Goal: Information Seeking & Learning: Learn about a topic

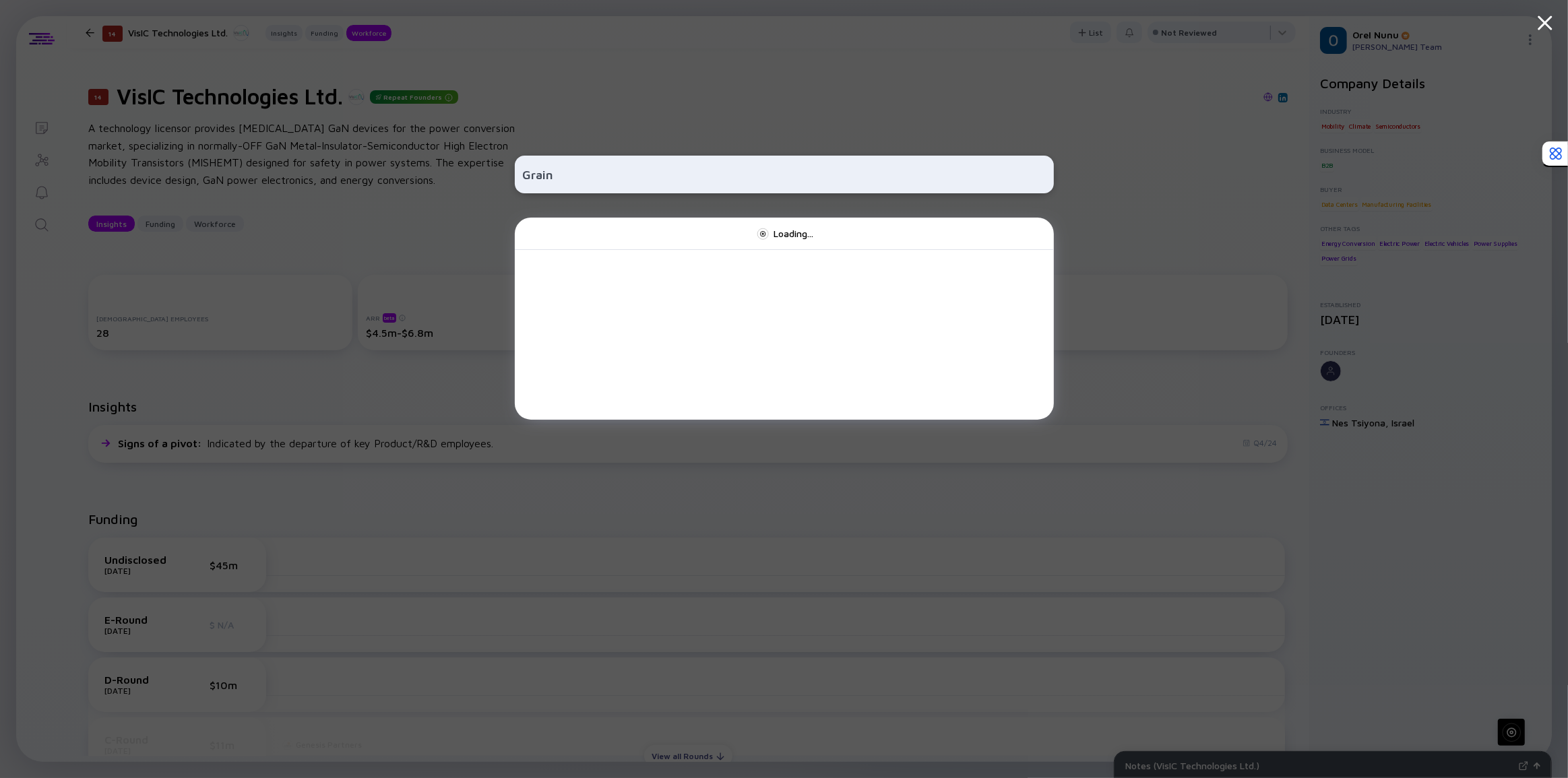
scroll to position [795, 0]
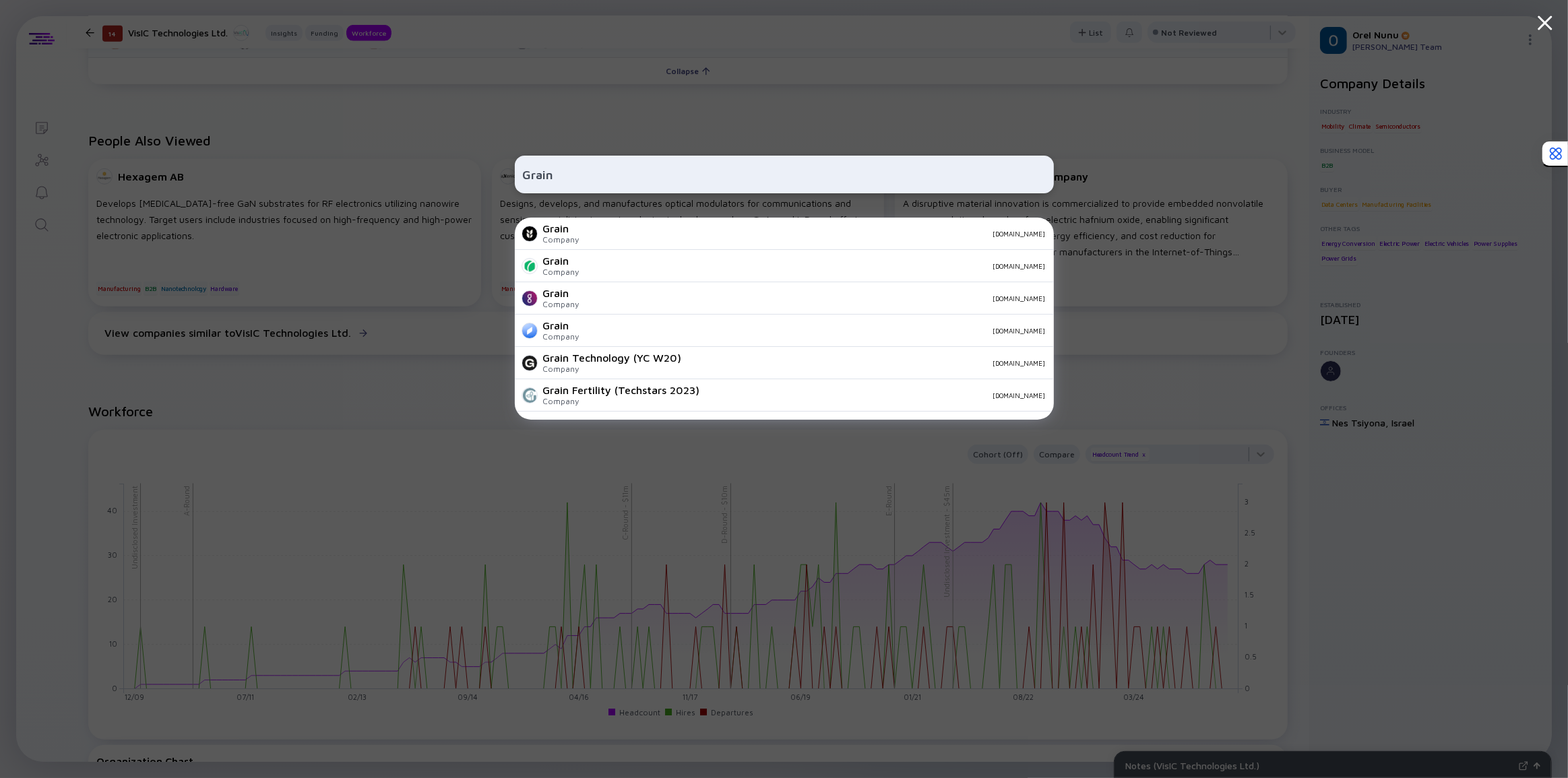
type input "Grain"
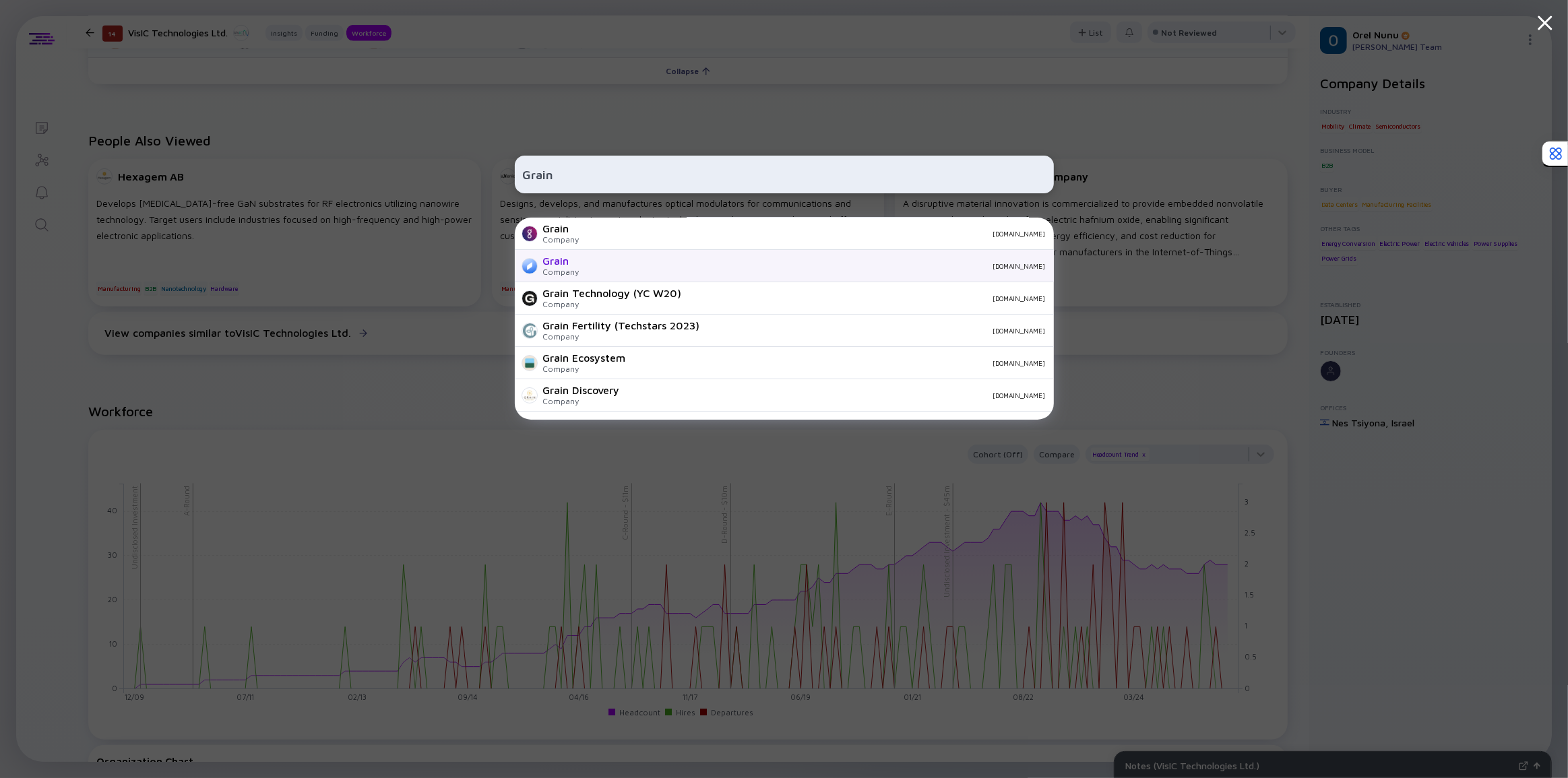
scroll to position [97, 0]
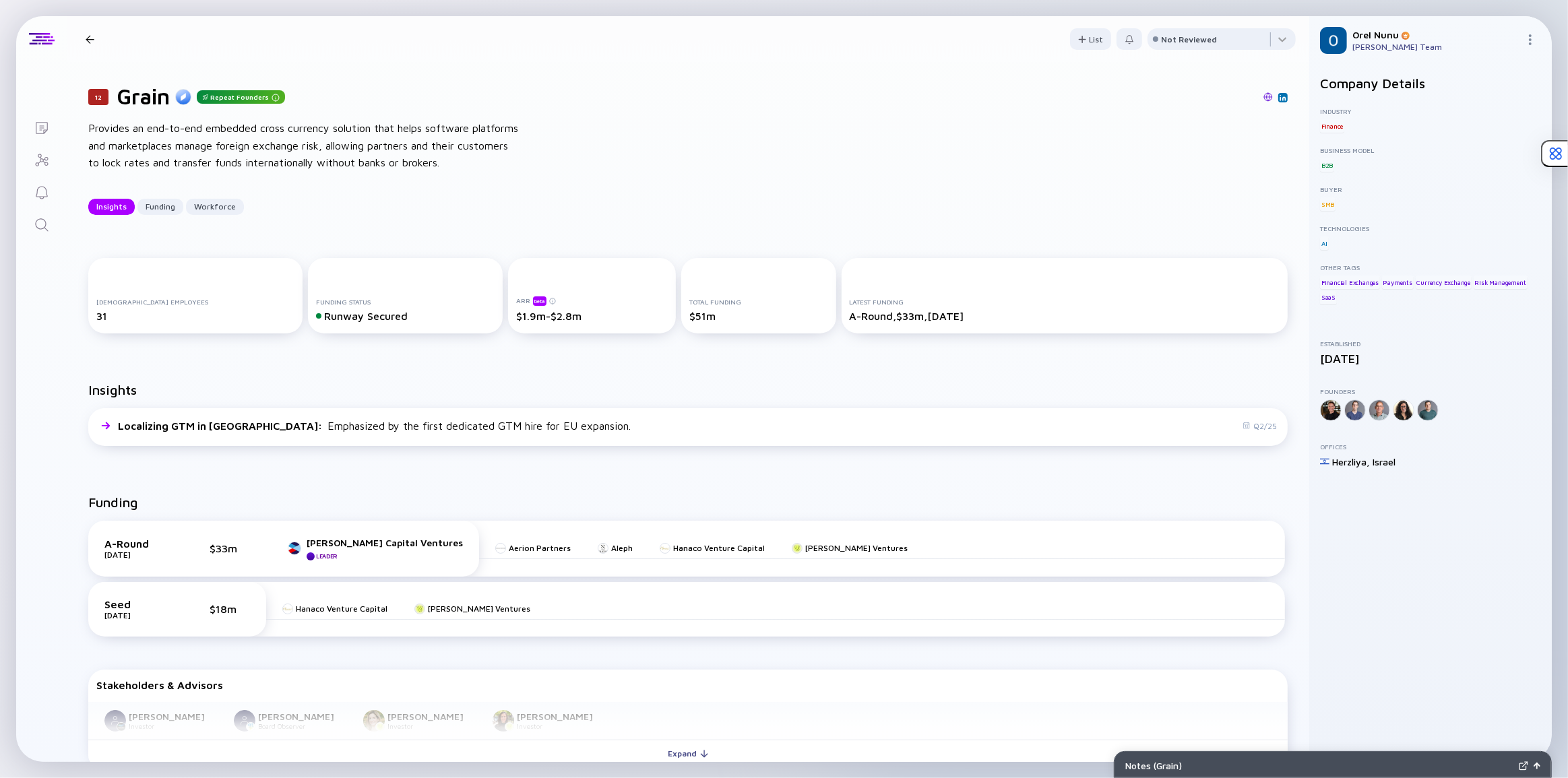
click at [327, 99] on div at bounding box center [793, 98] width 989 height 12
click at [46, 225] on icon "Search" at bounding box center [41, 224] width 12 height 12
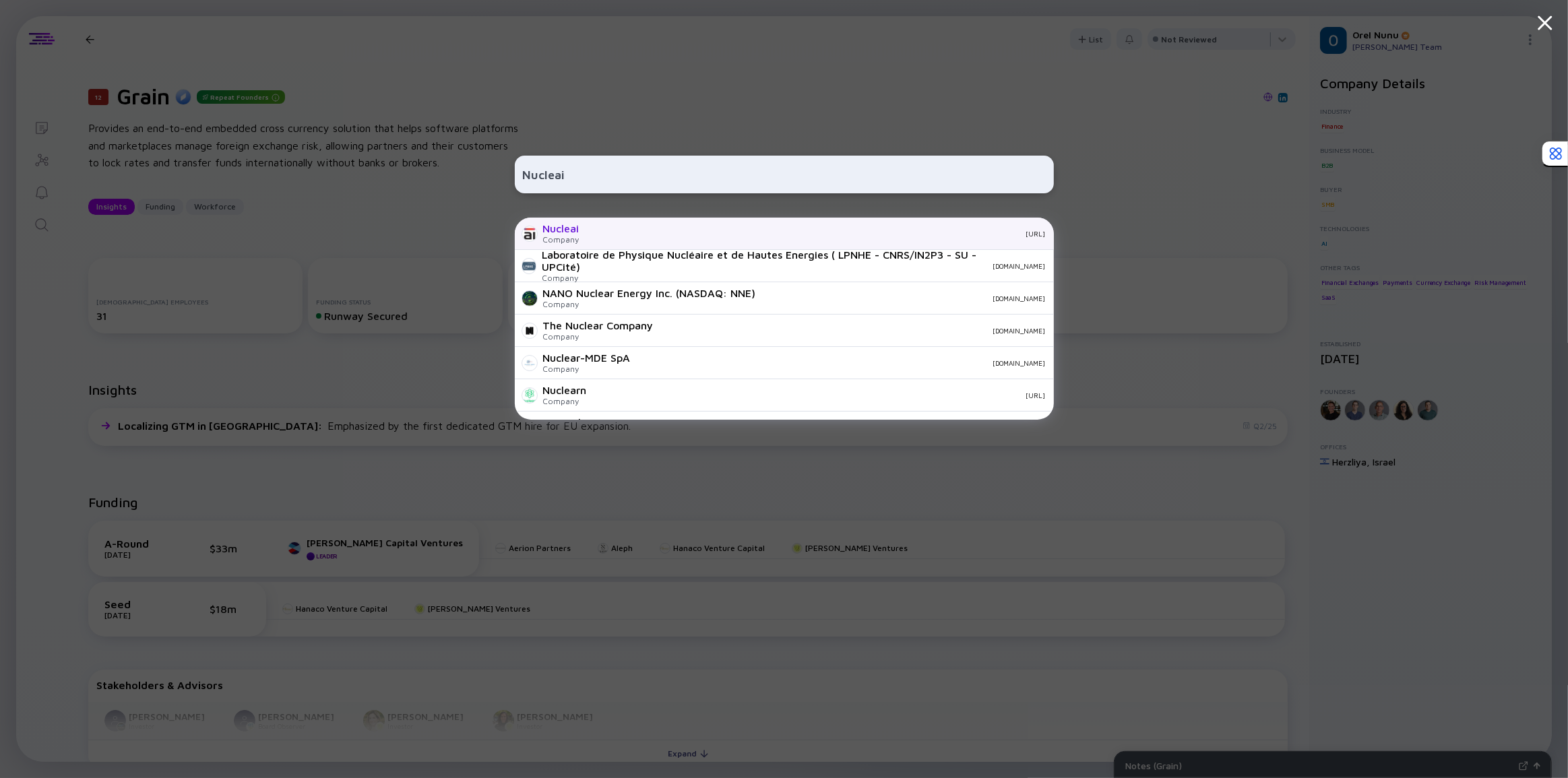
type input "Nucleai"
click at [584, 231] on div "Nucleai Company [URL]" at bounding box center [784, 233] width 539 height 32
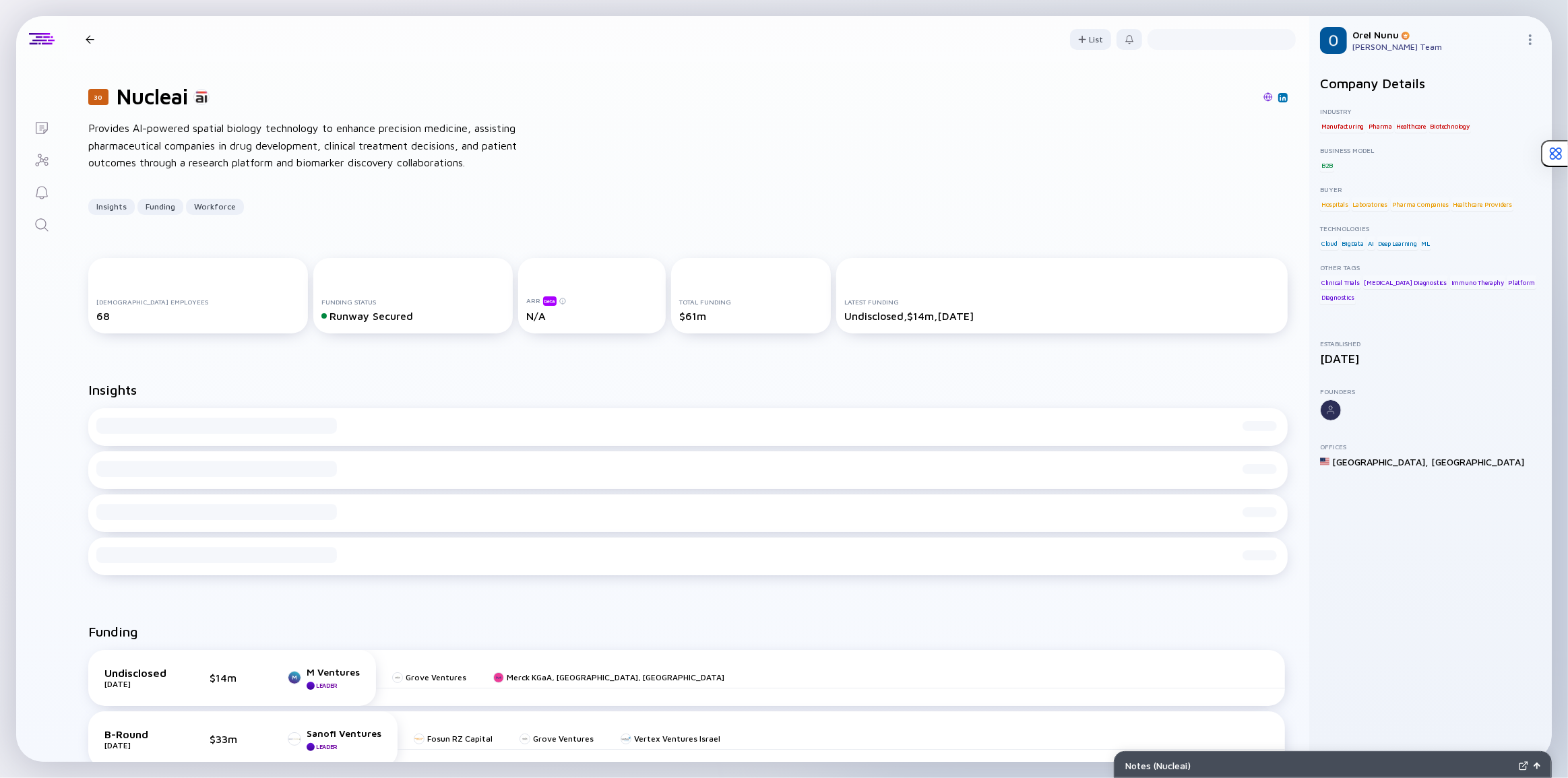
click at [575, 214] on div "Insights Funding Workforce" at bounding box center [688, 206] width 1200 height 16
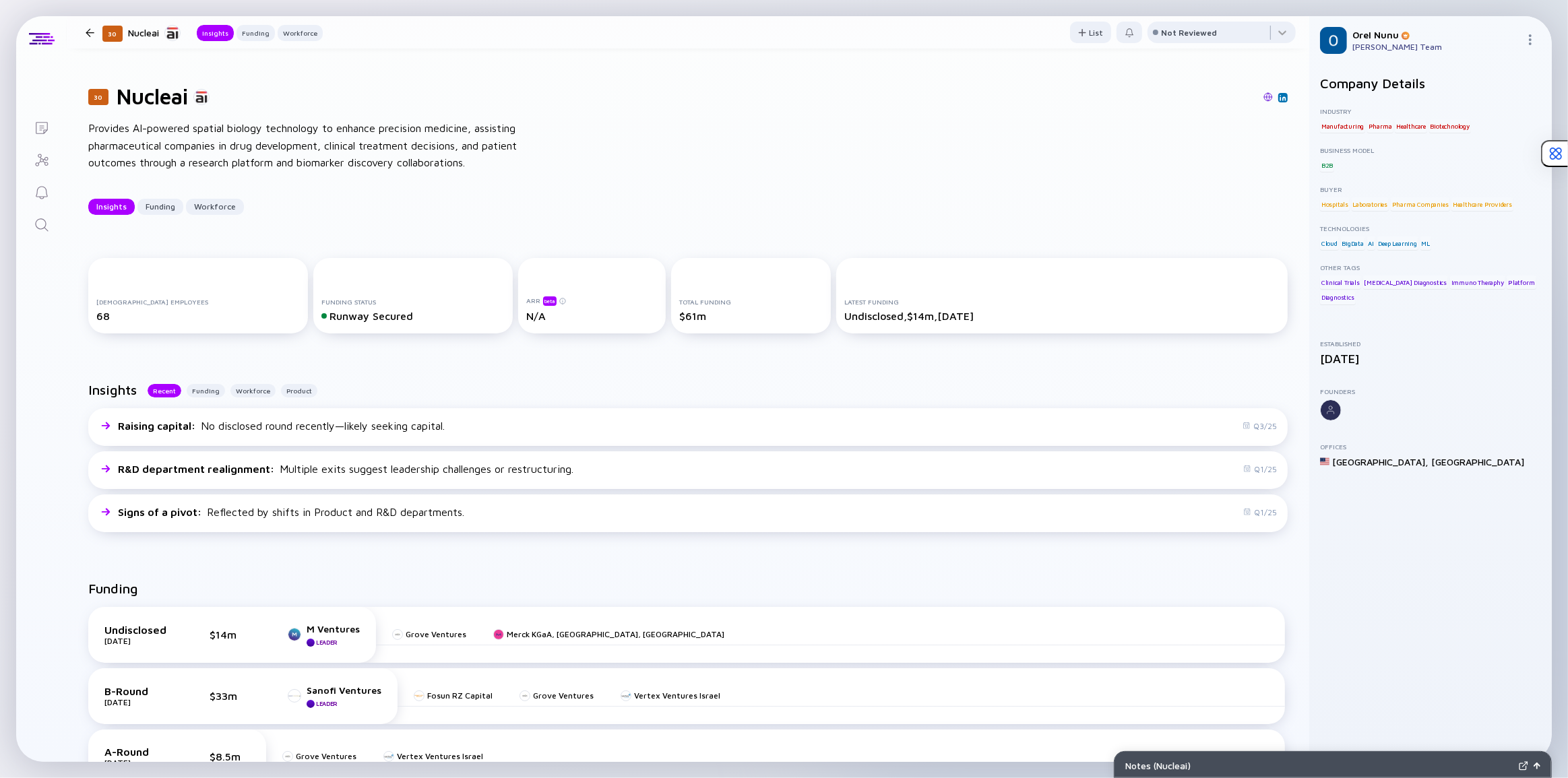
scroll to position [245, 0]
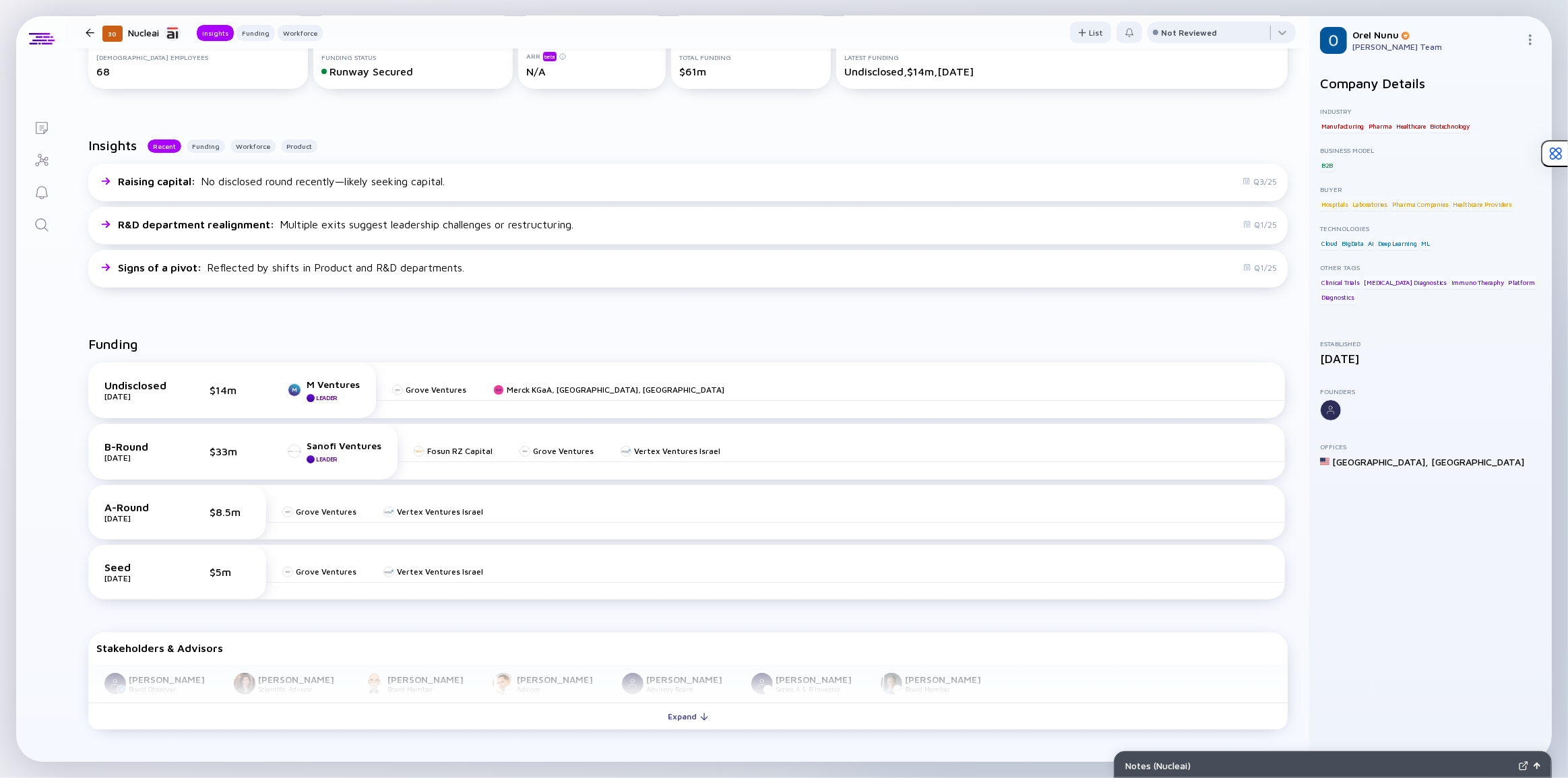
click at [16, 307] on div "Lists 30 Nucleai Insights Funding Workforce List Not Reviewed 30 Nucleai Provid…" at bounding box center [784, 389] width 1536 height 746
click at [46, 318] on div "Lists 30 Nucleai Insights Funding Workforce List Not Reviewed 30 Nucleai Provid…" at bounding box center [784, 389] width 1536 height 746
click at [347, 338] on div "Funding Undisclosed [DATE] $14m M Ventures Leader Grove Ventures Merck KGaA, [G…" at bounding box center [687, 536] width 1242 height 442
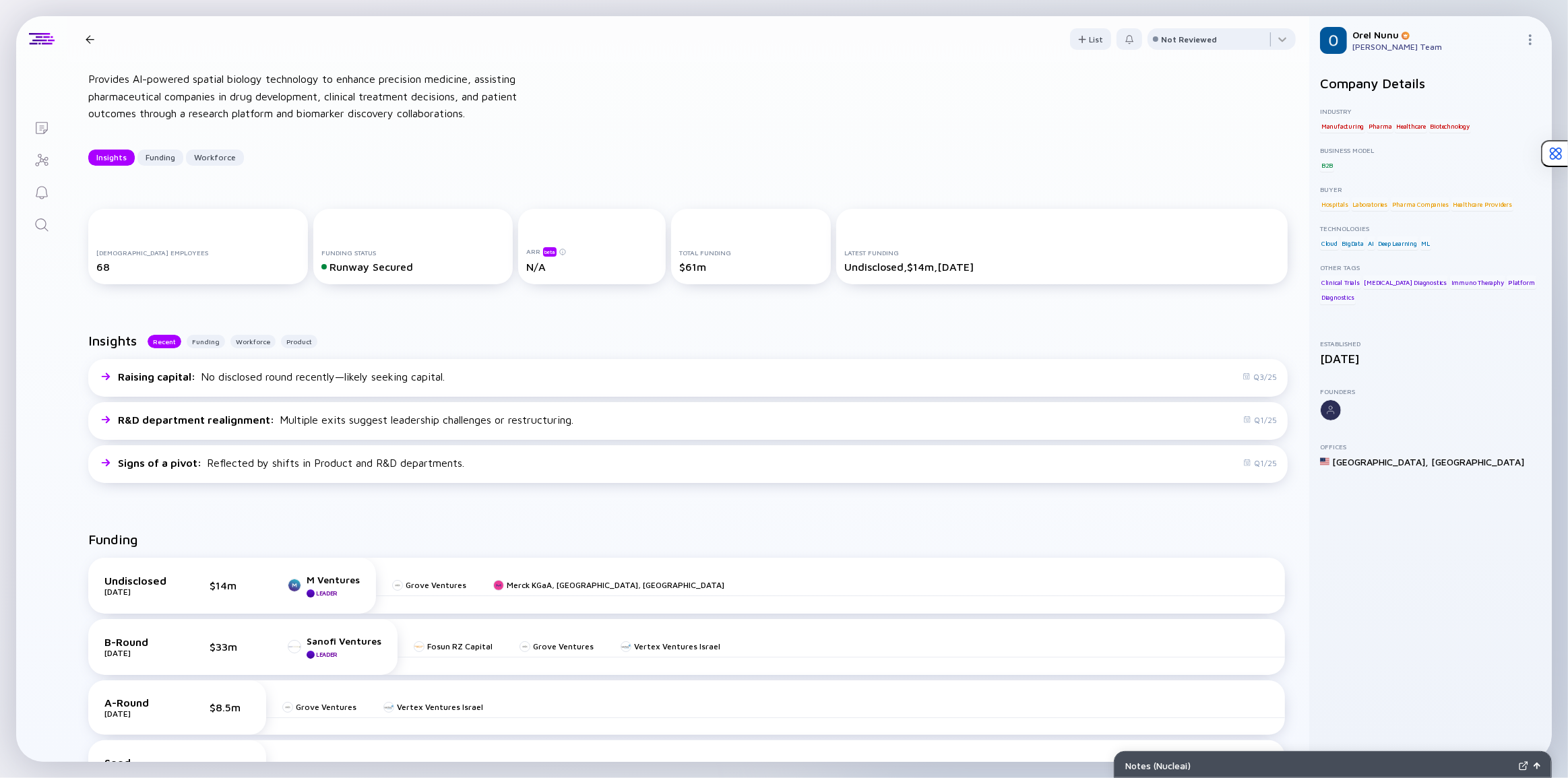
scroll to position [0, 0]
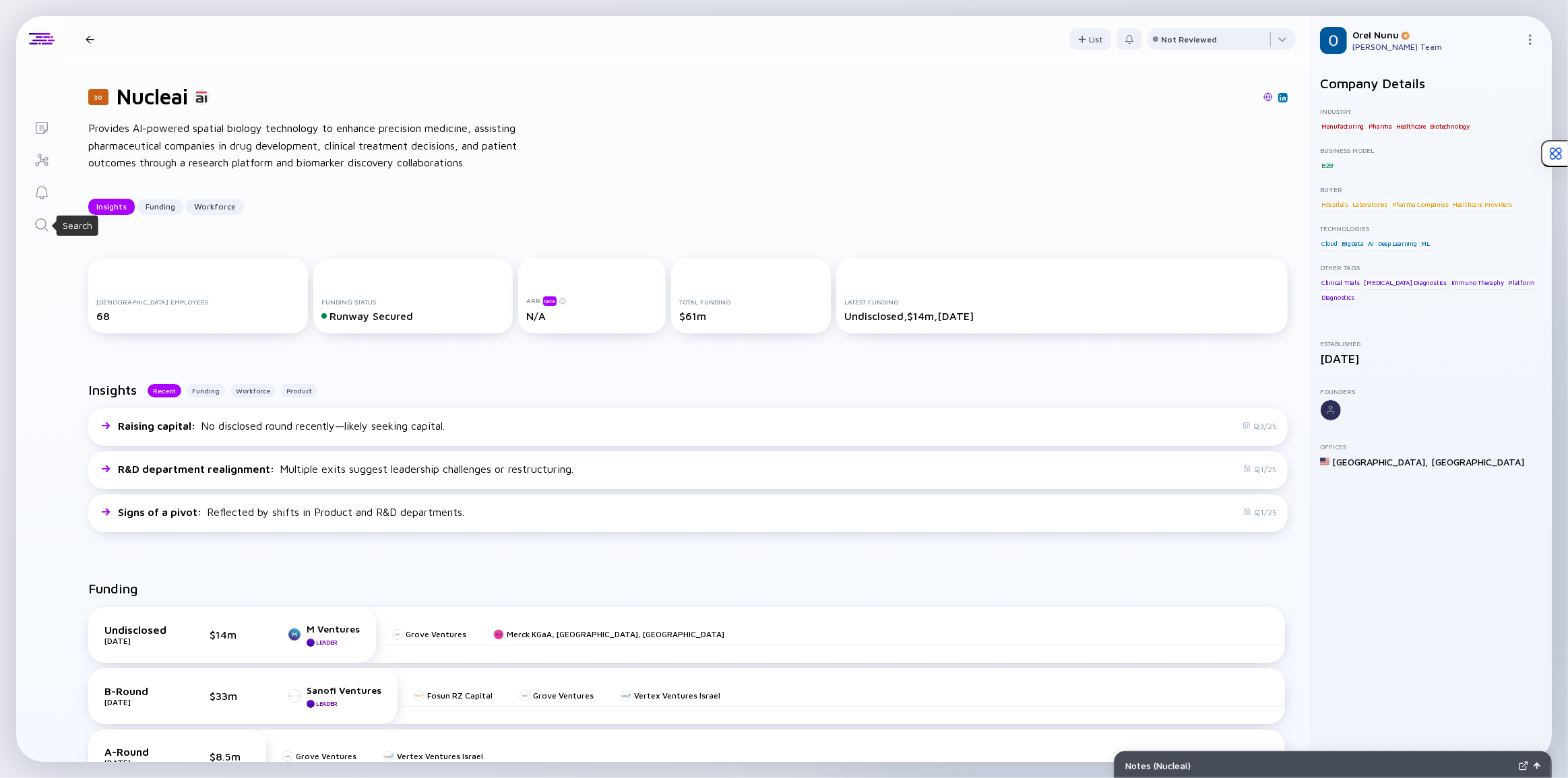
click at [43, 224] on icon "Search" at bounding box center [41, 225] width 16 height 16
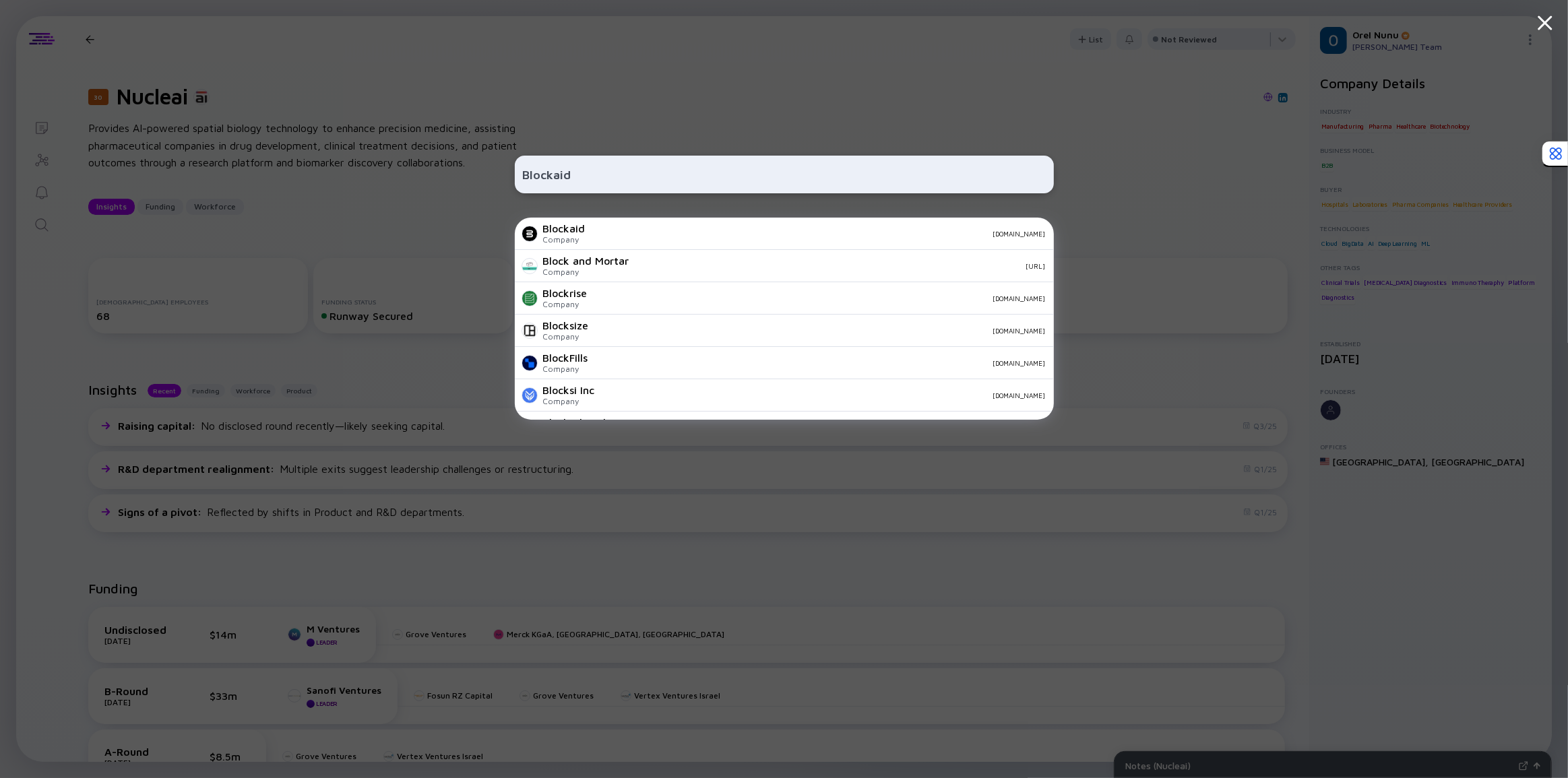
type input "Blockaid"
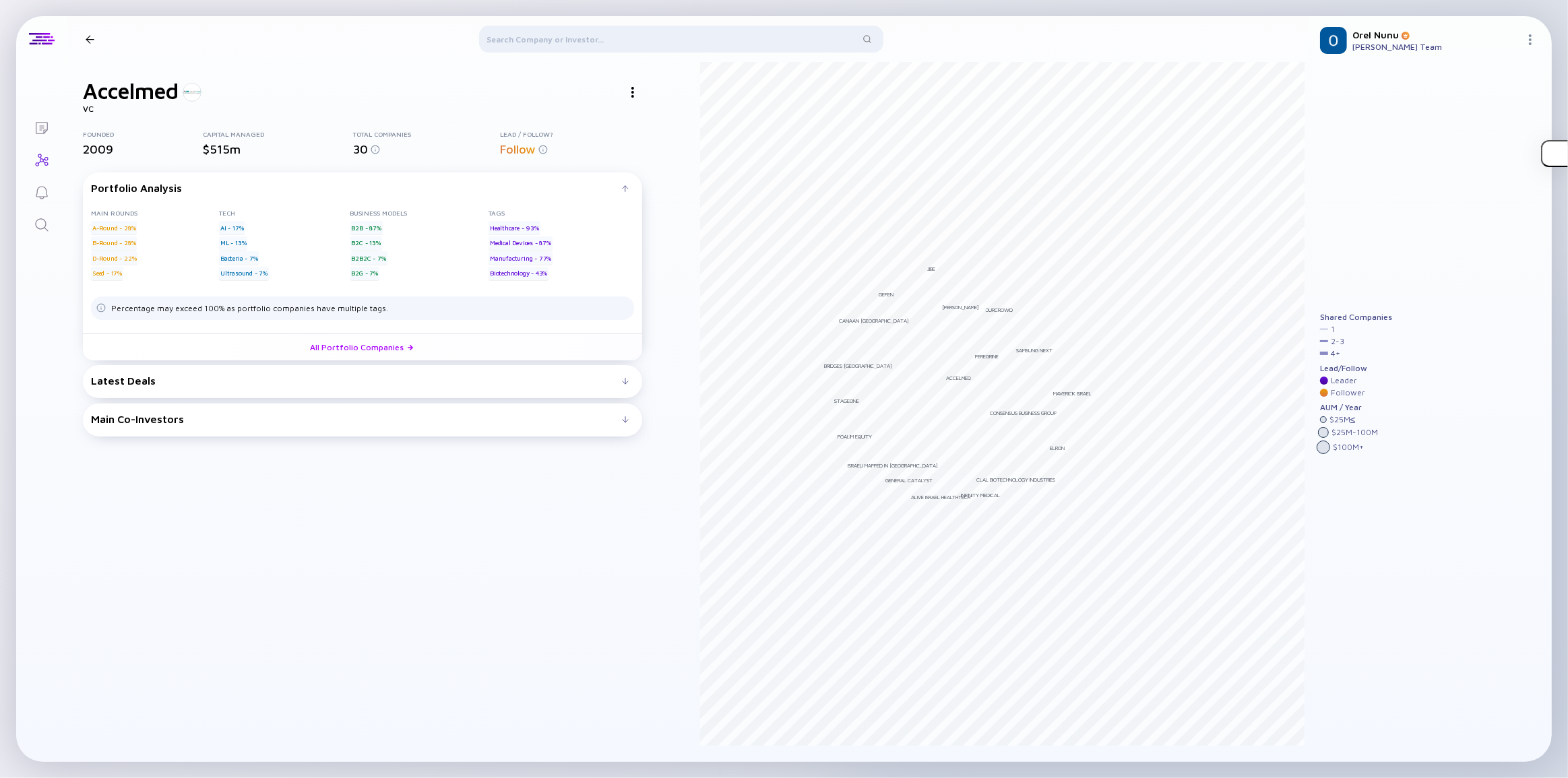
click at [40, 217] on icon "Search" at bounding box center [41, 225] width 16 height 16
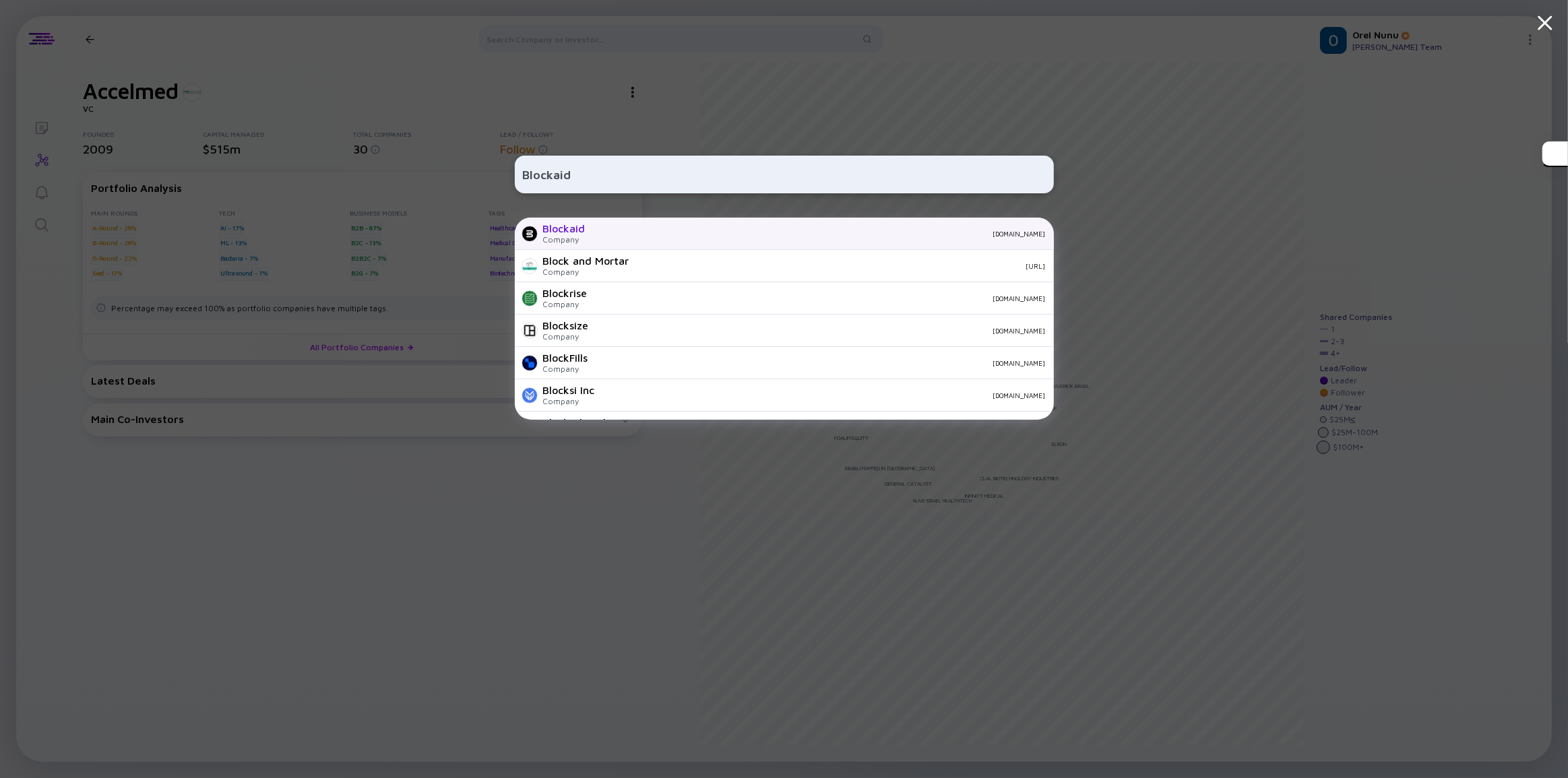
type input "Blockaid"
click at [650, 231] on div "[DOMAIN_NAME]" at bounding box center [820, 233] width 449 height 9
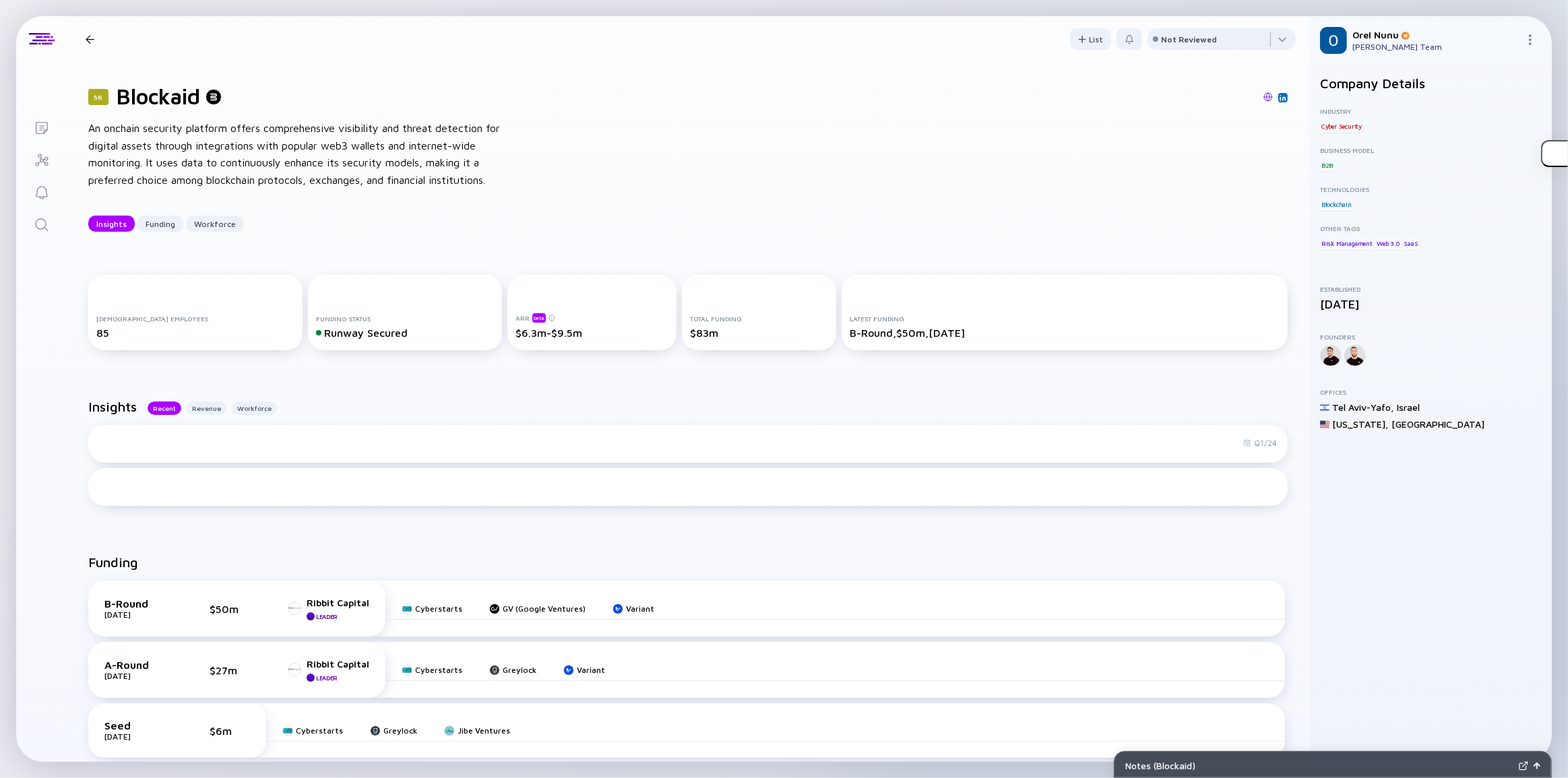
click at [607, 194] on div "56 Blockaid An onchain security platform offers comprehensive visibility and th…" at bounding box center [687, 157] width 1242 height 192
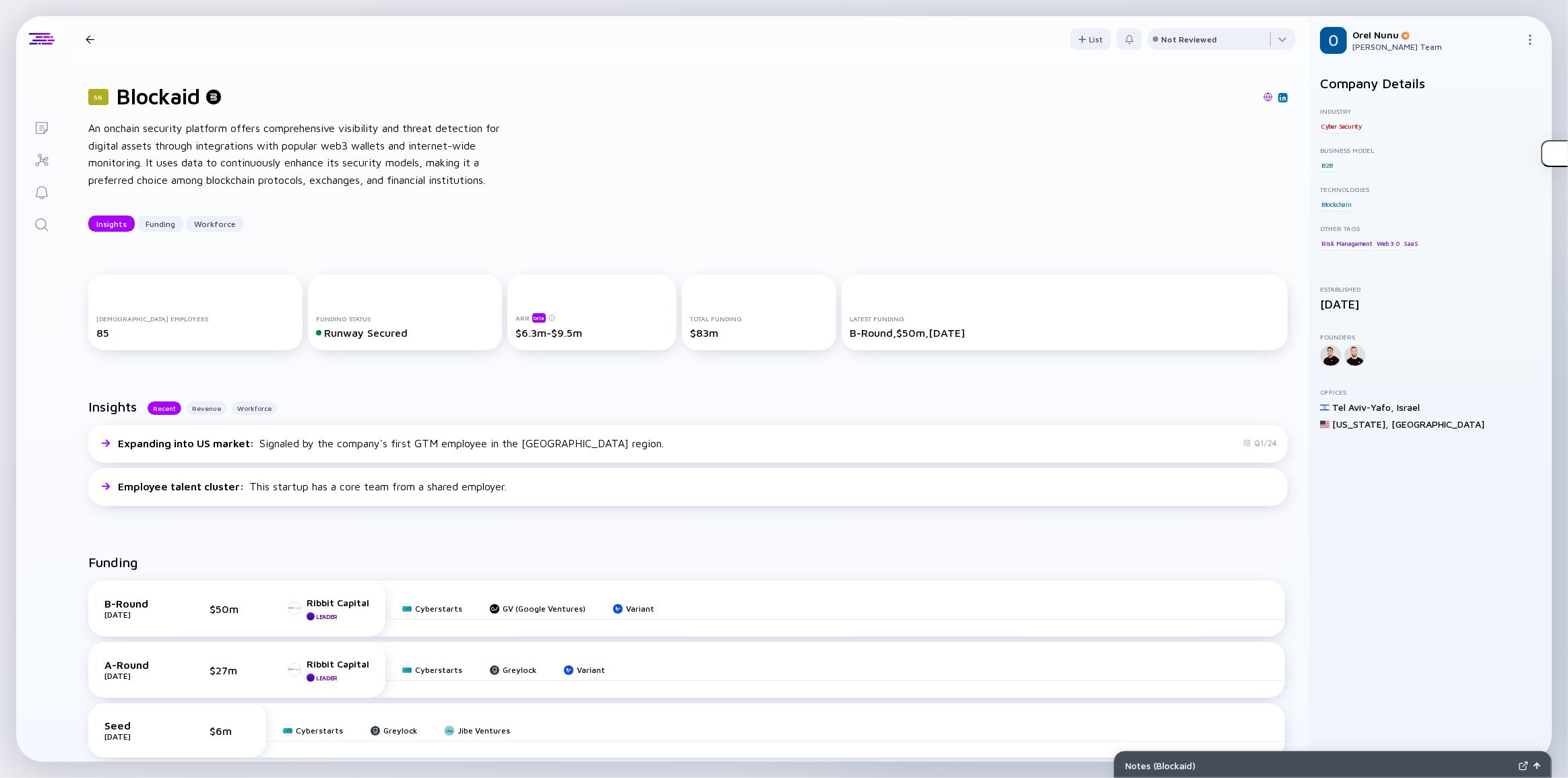
click at [38, 470] on div "Lists 56 Blockaid Insights Funding Workforce List Not Reviewed 56 Blockaid An o…" at bounding box center [784, 389] width 1536 height 746
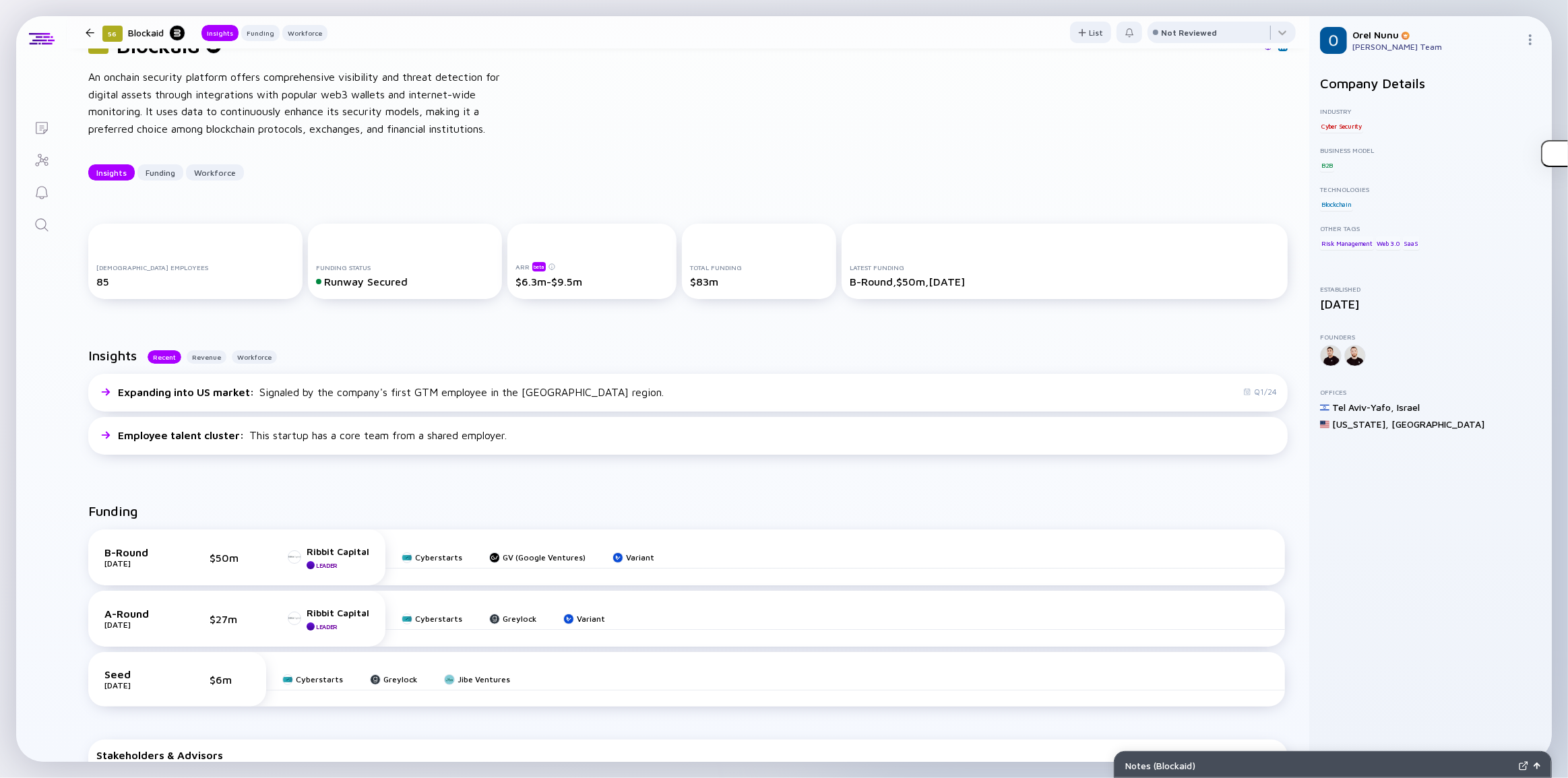
scroll to position [121, 0]
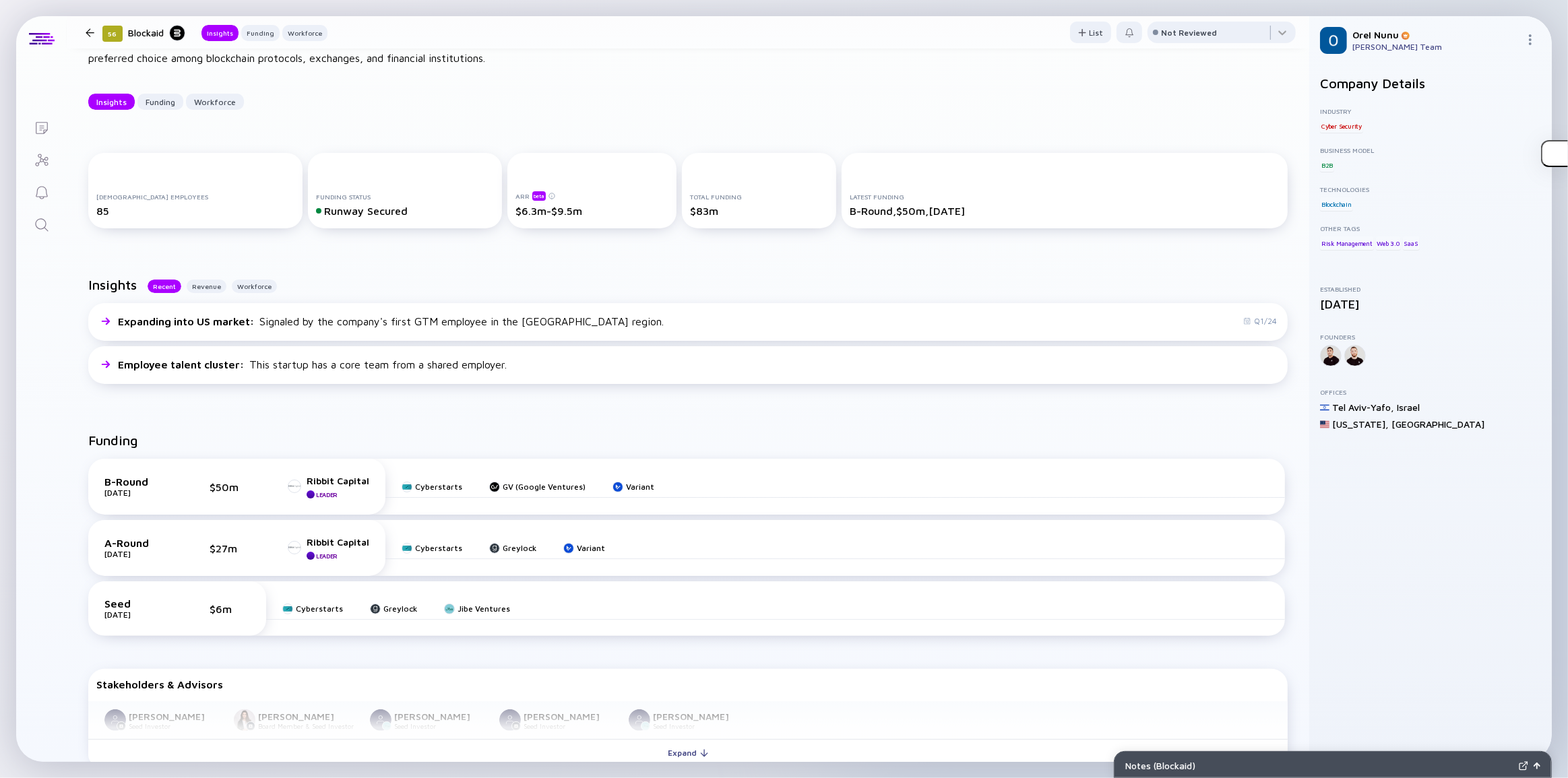
click at [363, 265] on div "Insights Recent Revenue Workforce Expanding into US market : Signaled by the co…" at bounding box center [687, 333] width 1242 height 156
click at [247, 425] on div "Funding B-Round Feb 2025 $50m Ribbit Capital Leader Cyberstarts GV (Google Vent…" at bounding box center [687, 602] width 1242 height 381
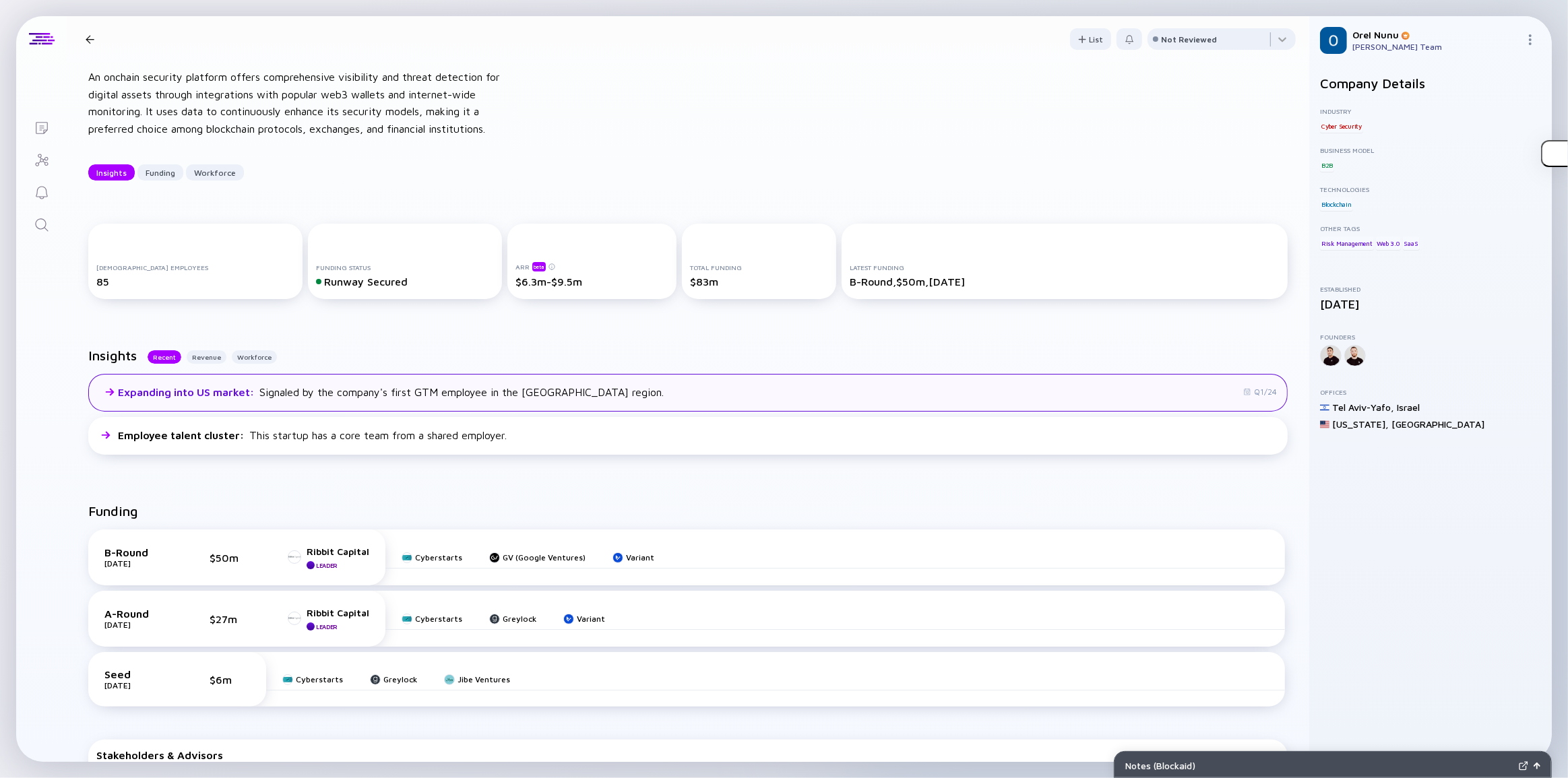
scroll to position [0, 0]
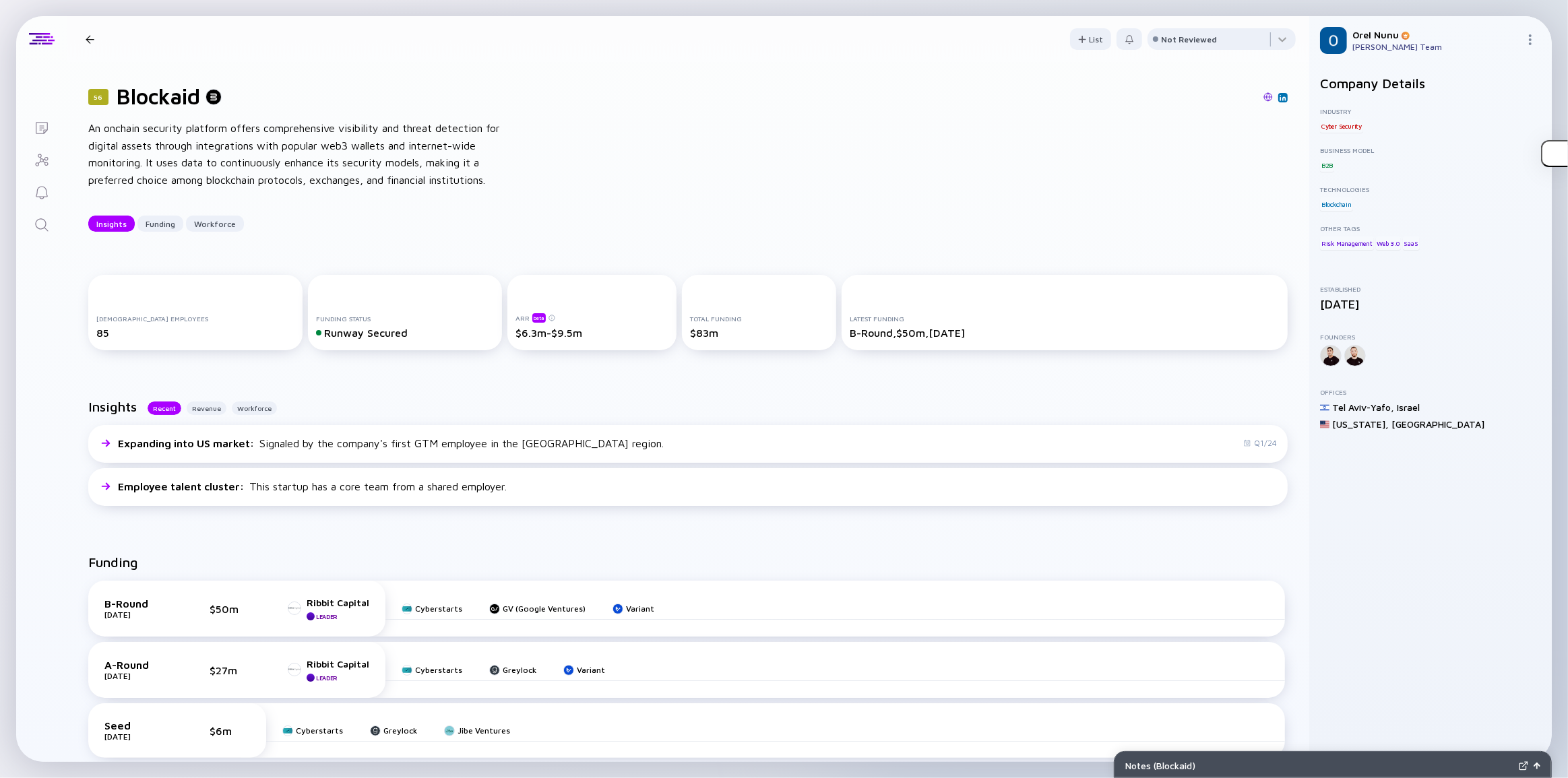
click at [317, 201] on div "56 Blockaid An onchain security platform offers comprehensive visibility and th…" at bounding box center [687, 157] width 1242 height 192
click at [243, 120] on div "An onchain security platform offers comprehensive visibility and threat detecti…" at bounding box center [304, 154] width 431 height 68
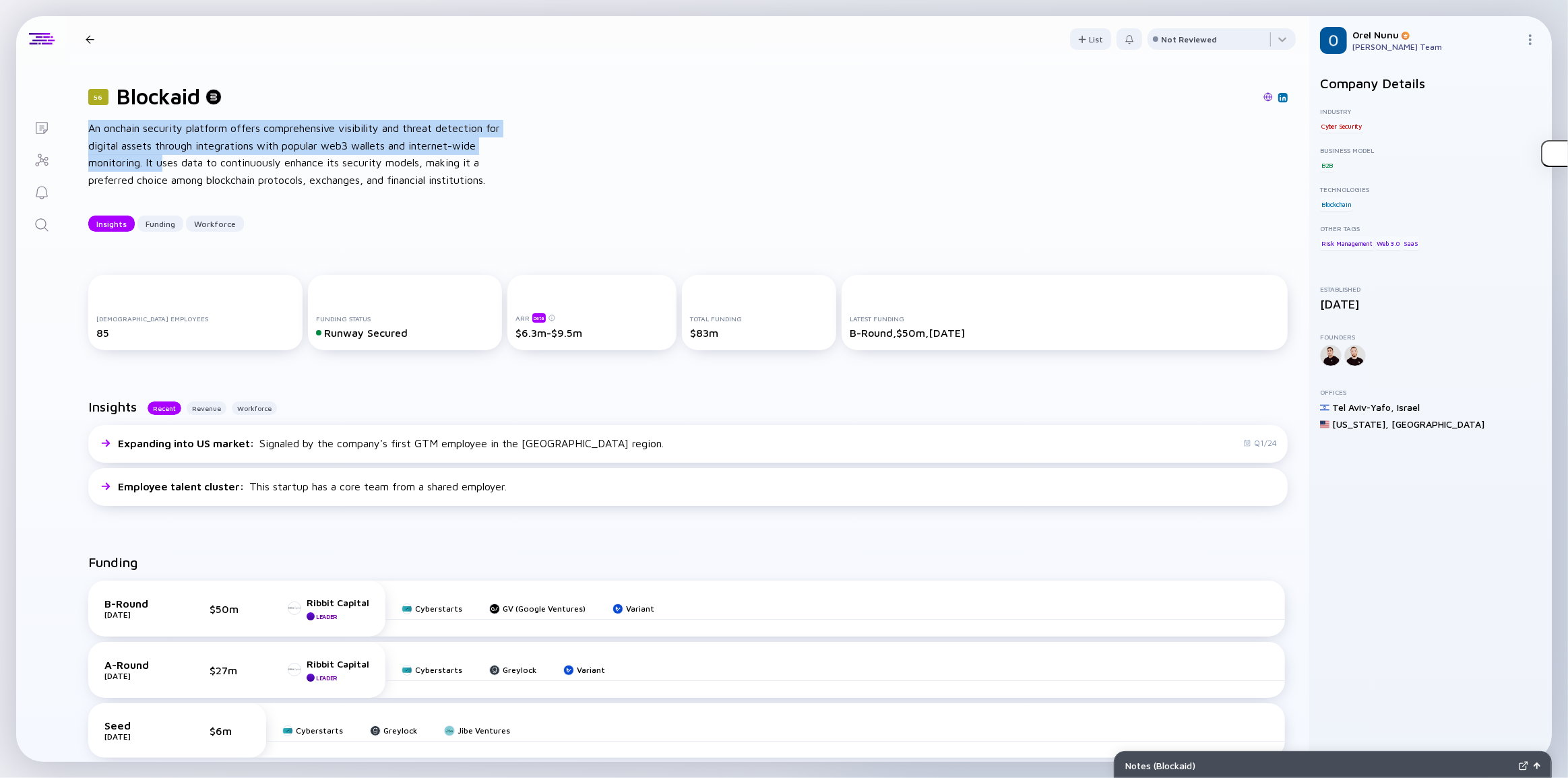
drag, startPoint x: 89, startPoint y: 125, endPoint x: 163, endPoint y: 155, distance: 79.8
click at [163, 155] on div "An onchain security platform offers comprehensive visibility and threat detecti…" at bounding box center [304, 154] width 431 height 68
click at [163, 154] on div "An onchain security platform offers comprehensive visibility and threat detecti…" at bounding box center [304, 154] width 431 height 68
click at [213, 124] on div "An onchain security platform offers comprehensive visibility and threat detecti…" at bounding box center [304, 154] width 431 height 68
